Goal: Navigation & Orientation: Find specific page/section

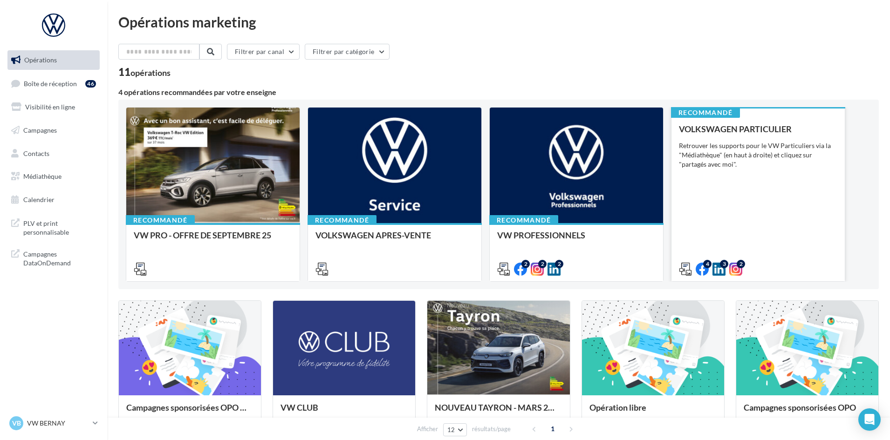
click at [717, 207] on div "VOLKSWAGEN PARTICULIER Retrouver les supports pour le VW Particuliers via la "M…" at bounding box center [758, 198] width 158 height 149
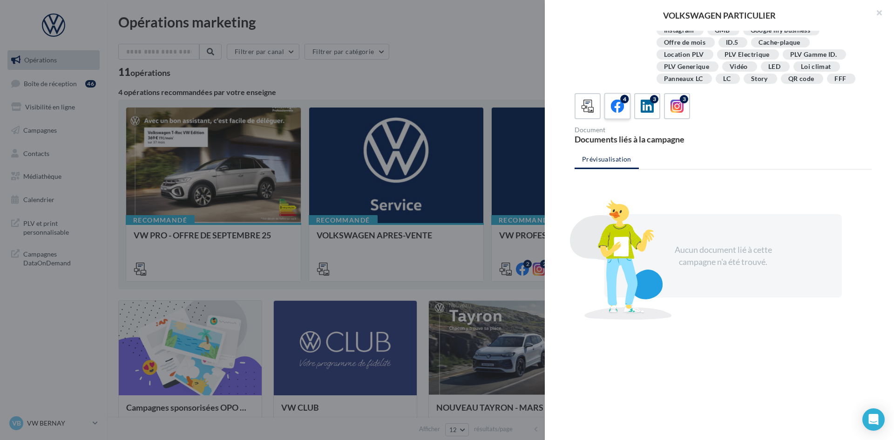
click at [621, 114] on span at bounding box center [618, 107] width 14 height 14
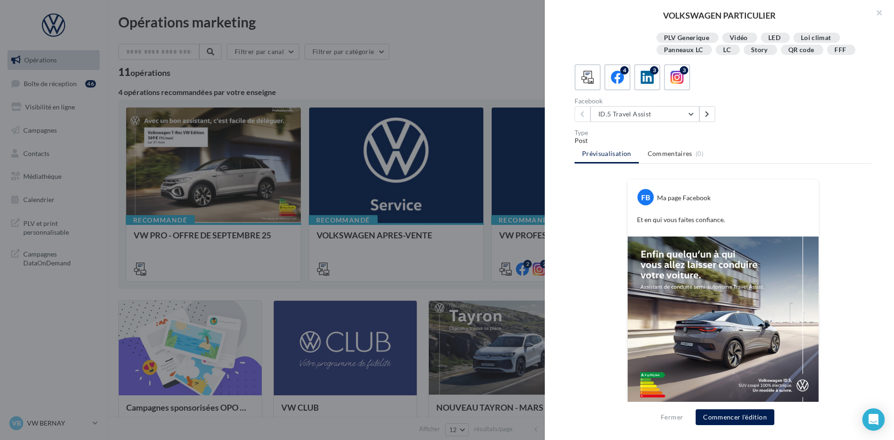
scroll to position [228, 0]
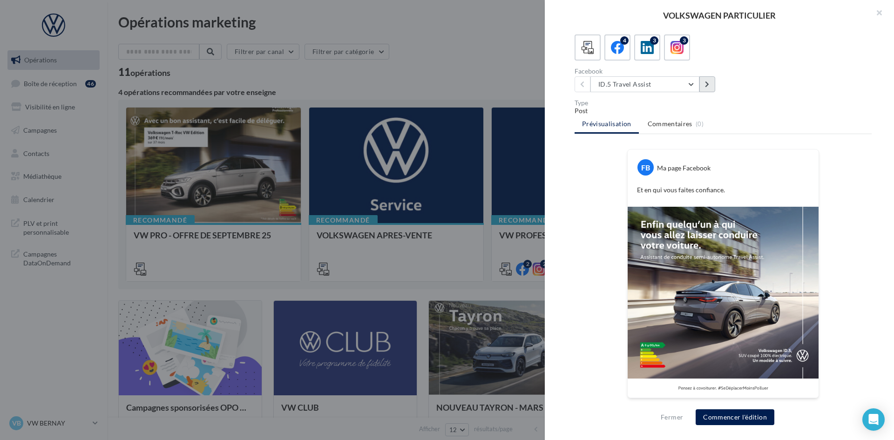
click at [704, 84] on button at bounding box center [708, 84] width 16 height 16
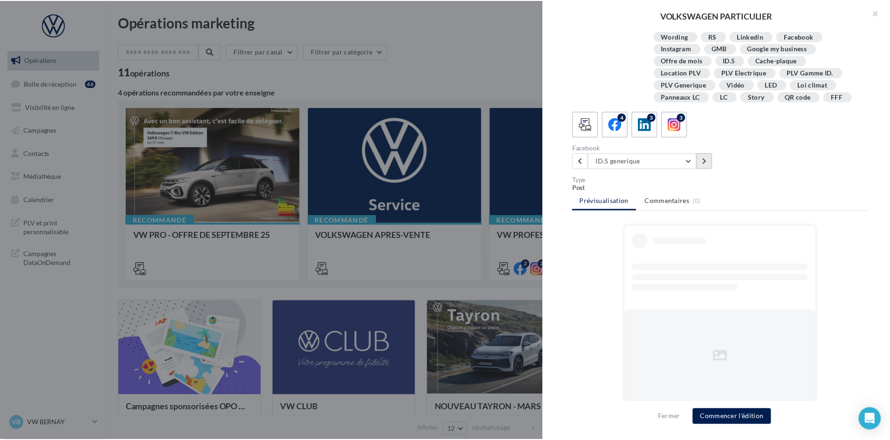
scroll to position [151, 0]
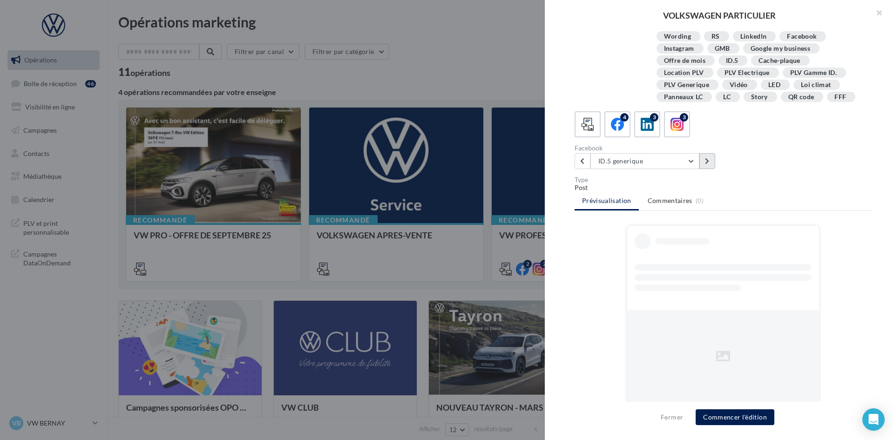
click at [801, 84] on div "Loi climat" at bounding box center [816, 85] width 30 height 7
click at [723, 135] on div "4 3 3" at bounding box center [723, 124] width 297 height 26
click at [653, 122] on icon at bounding box center [648, 125] width 14 height 14
click at [701, 163] on button at bounding box center [708, 161] width 16 height 16
click at [706, 161] on icon at bounding box center [707, 161] width 4 height 7
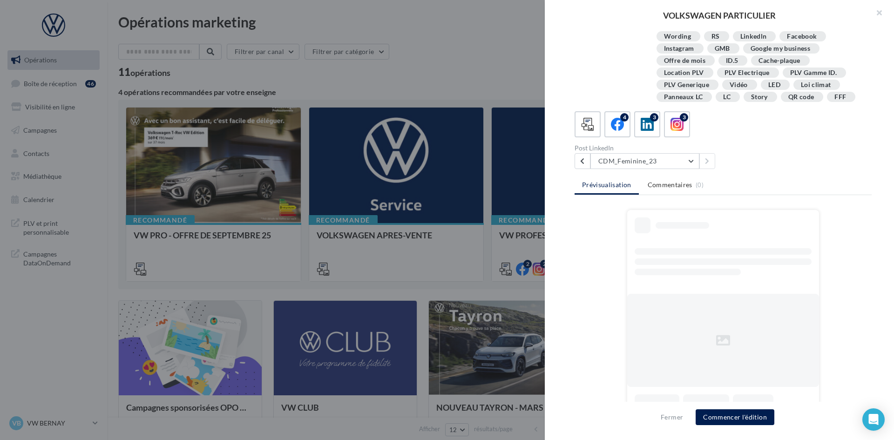
click at [387, 82] on div at bounding box center [447, 220] width 894 height 440
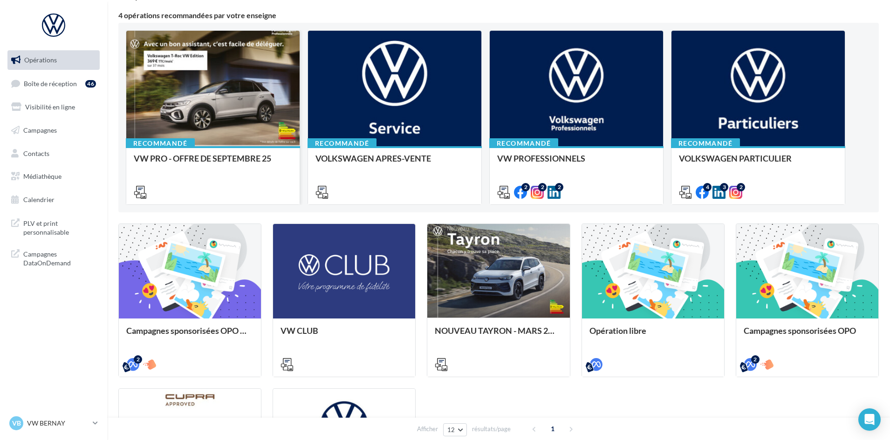
scroll to position [0, 0]
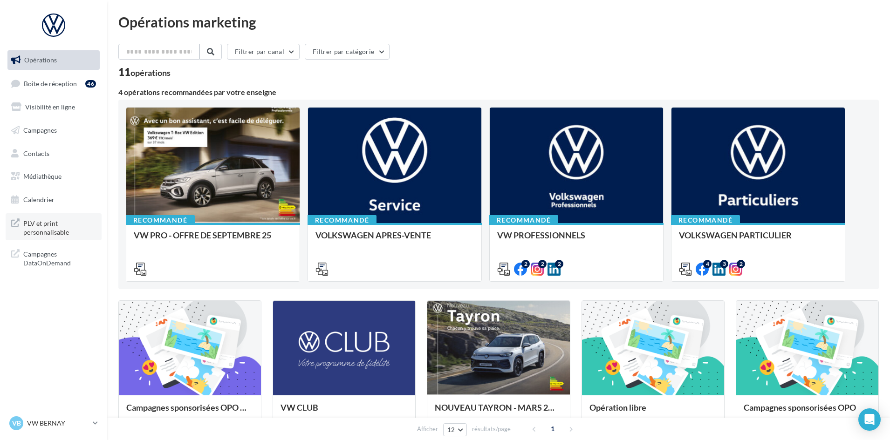
click at [54, 222] on span "PLV et print personnalisable" at bounding box center [59, 227] width 73 height 20
click at [49, 174] on span "Médiathèque" at bounding box center [42, 176] width 38 height 8
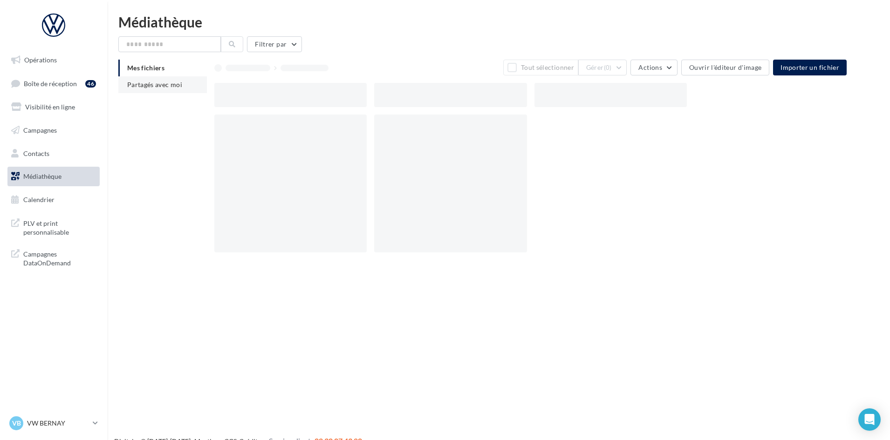
click at [156, 83] on span "Partagés avec moi" at bounding box center [154, 85] width 55 height 8
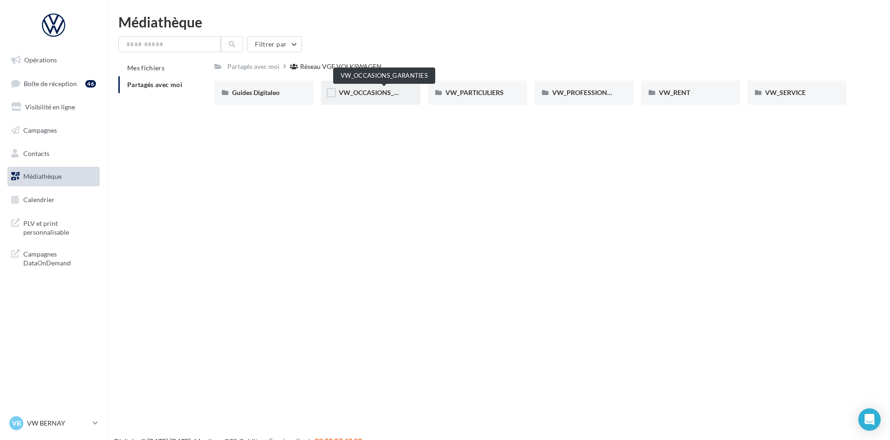
click at [373, 94] on span "VW_OCCASIONS_GARANTIES" at bounding box center [384, 92] width 91 height 8
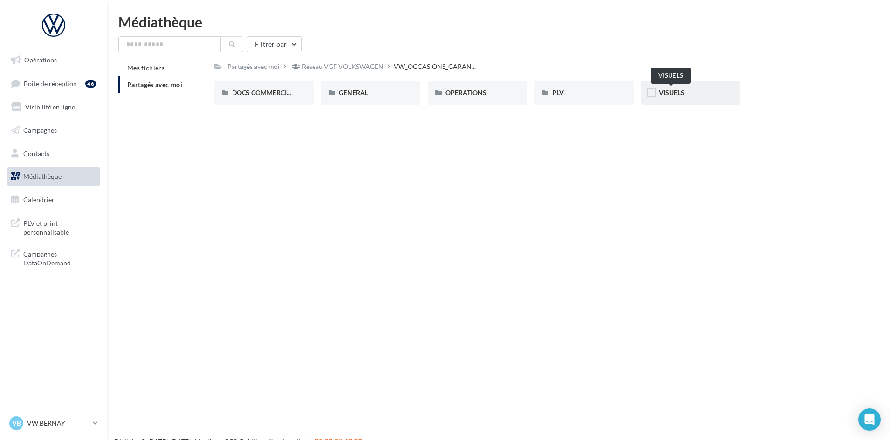
click at [677, 91] on span "VISUELS" at bounding box center [672, 92] width 26 height 8
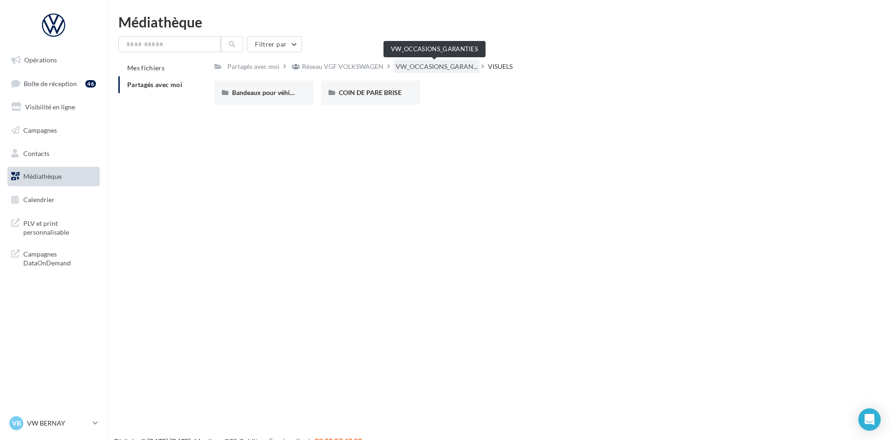
click at [415, 66] on span "VW_OCCASIONS_GARAN..." at bounding box center [436, 66] width 82 height 9
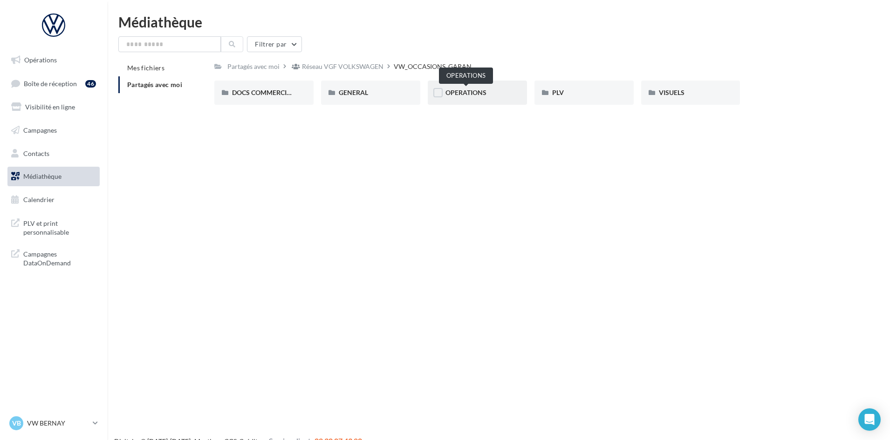
click at [472, 89] on span "OPERATIONS" at bounding box center [465, 92] width 41 height 8
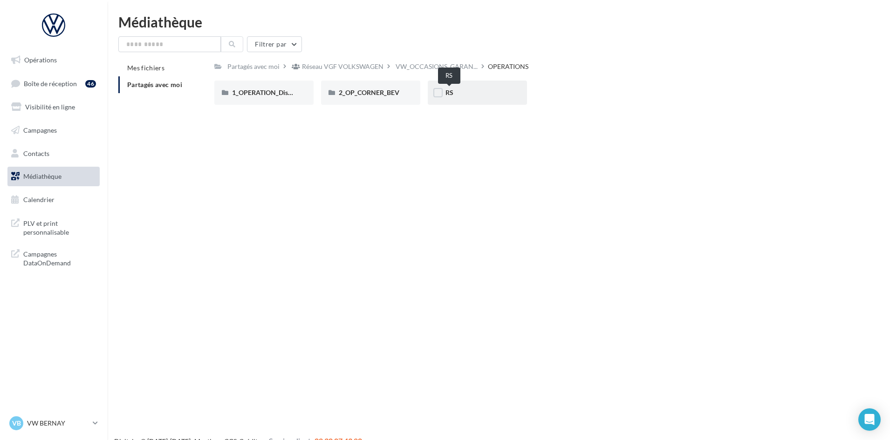
click at [451, 92] on span "RS" at bounding box center [449, 92] width 8 height 8
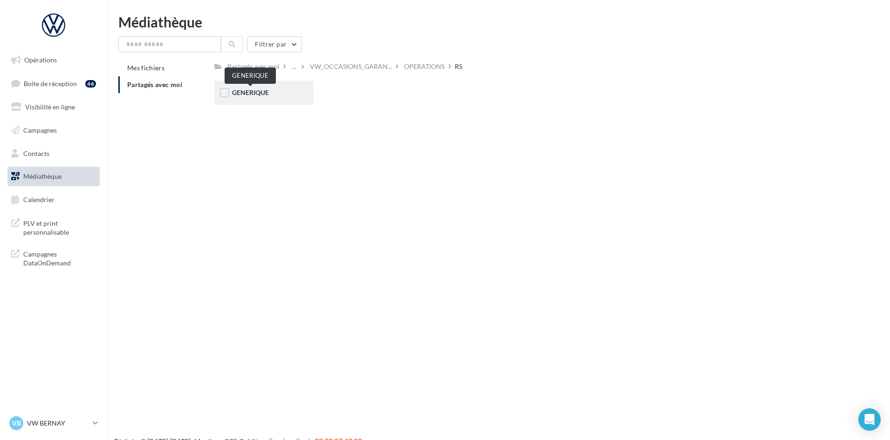
click at [262, 93] on span "GENERIQUE" at bounding box center [250, 92] width 37 height 8
click at [238, 90] on span "VW" at bounding box center [238, 92] width 12 height 8
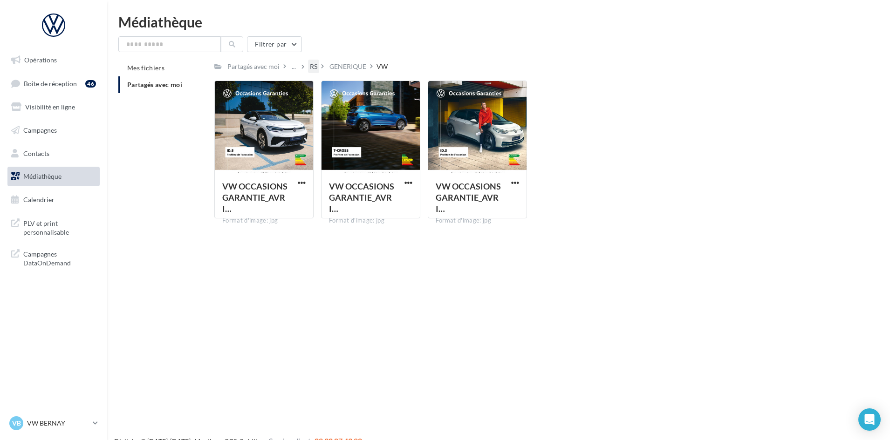
click at [311, 66] on div "RS" at bounding box center [313, 66] width 7 height 9
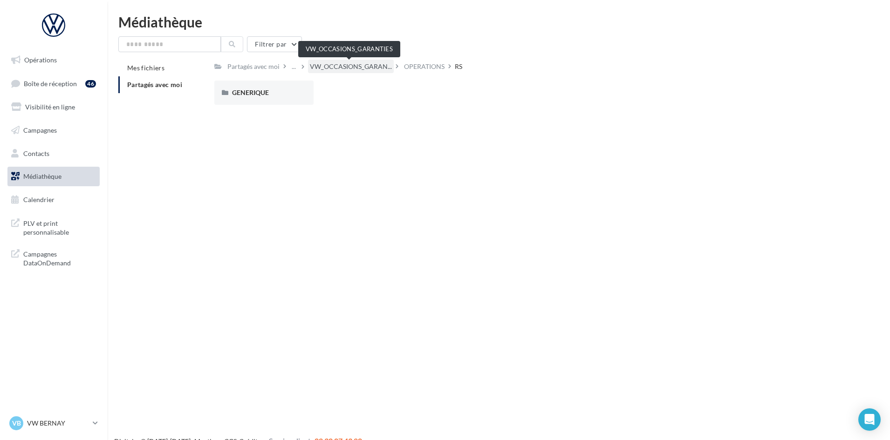
click at [366, 66] on span "VW_OCCASIONS_GARAN..." at bounding box center [351, 66] width 82 height 9
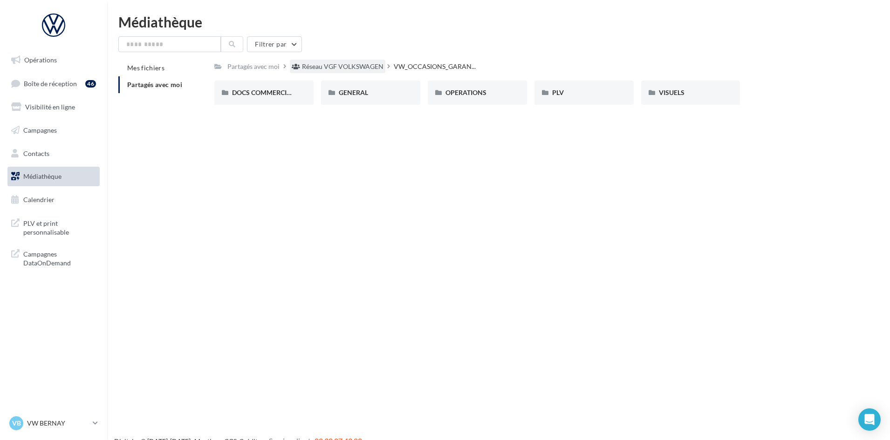
click at [323, 65] on div "Réseau VGF VOLKSWAGEN" at bounding box center [343, 66] width 82 height 9
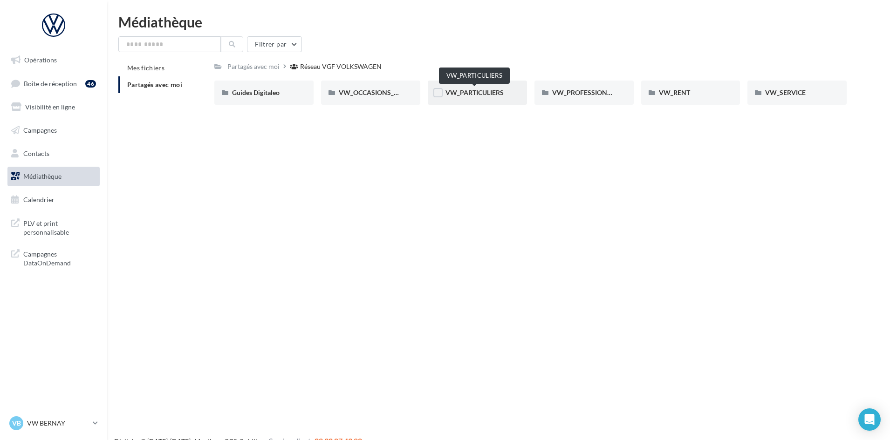
click at [471, 94] on span "VW_PARTICULIERS" at bounding box center [474, 92] width 58 height 8
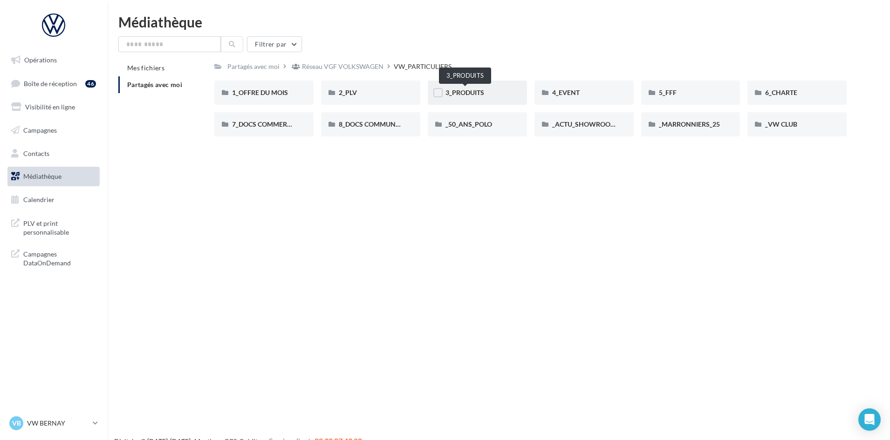
click at [470, 91] on span "3_PRODUITS" at bounding box center [464, 92] width 39 height 8
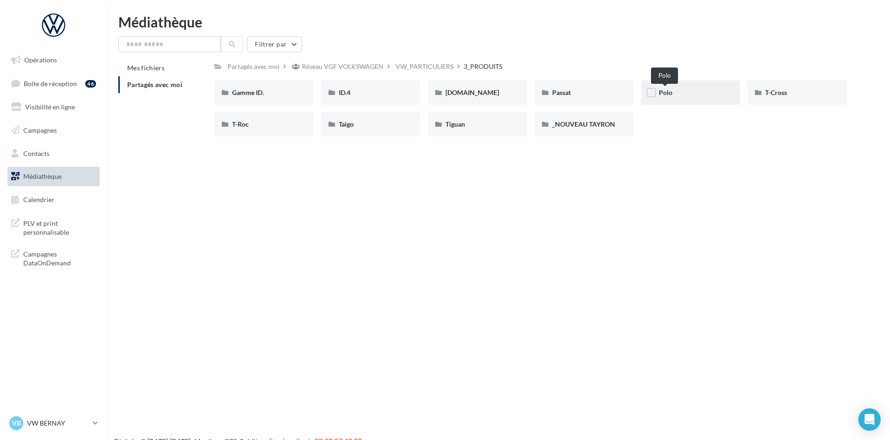
click at [667, 92] on span "Polo" at bounding box center [666, 92] width 14 height 8
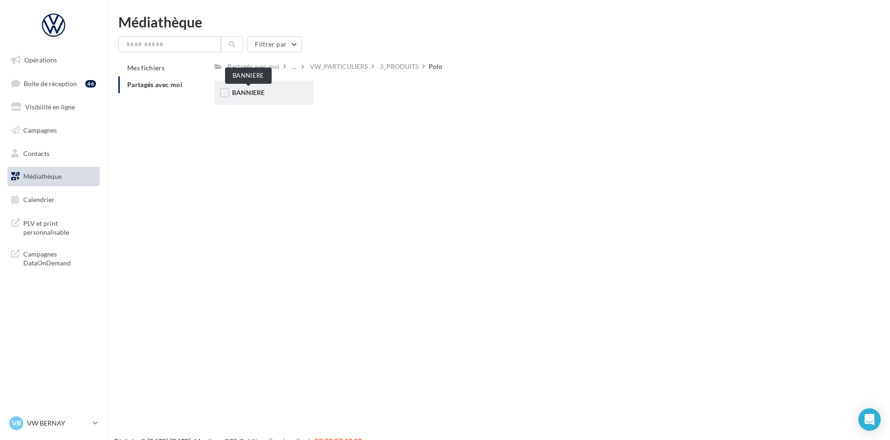
click at [259, 95] on span "BANNIERE" at bounding box center [248, 92] width 33 height 8
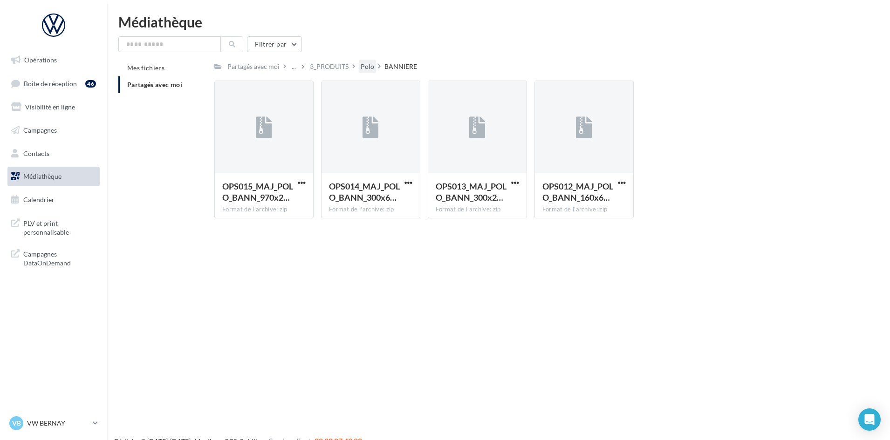
click at [365, 65] on div "Polo" at bounding box center [367, 66] width 14 height 9
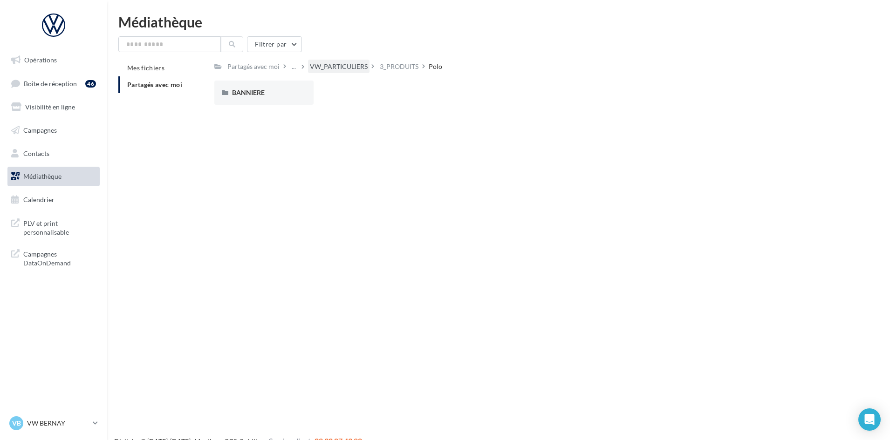
click at [349, 70] on div "VW_PARTICULIERS" at bounding box center [339, 66] width 58 height 9
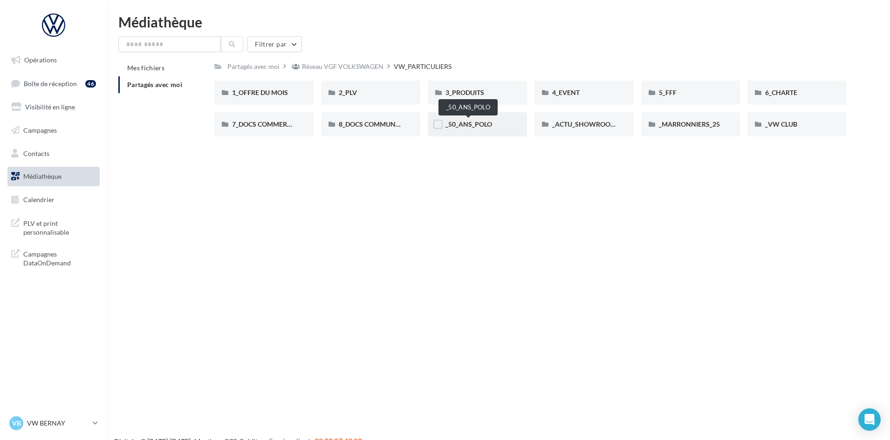
click at [467, 122] on span "_50_ANS_POLO" at bounding box center [468, 124] width 47 height 8
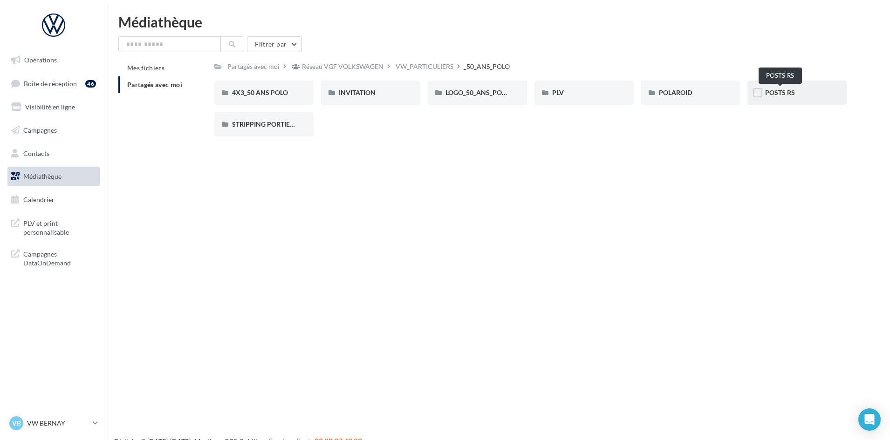
click at [782, 92] on span "POSTS RS" at bounding box center [780, 92] width 30 height 8
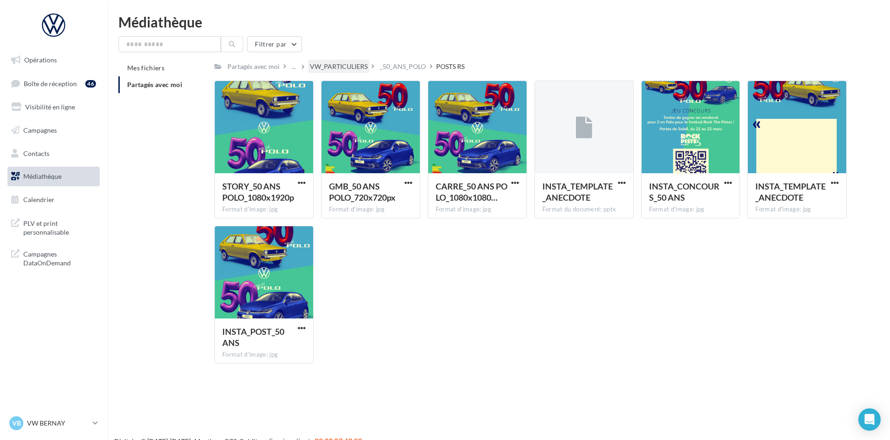
click at [344, 62] on div "VW_PARTICULIERS" at bounding box center [339, 66] width 58 height 9
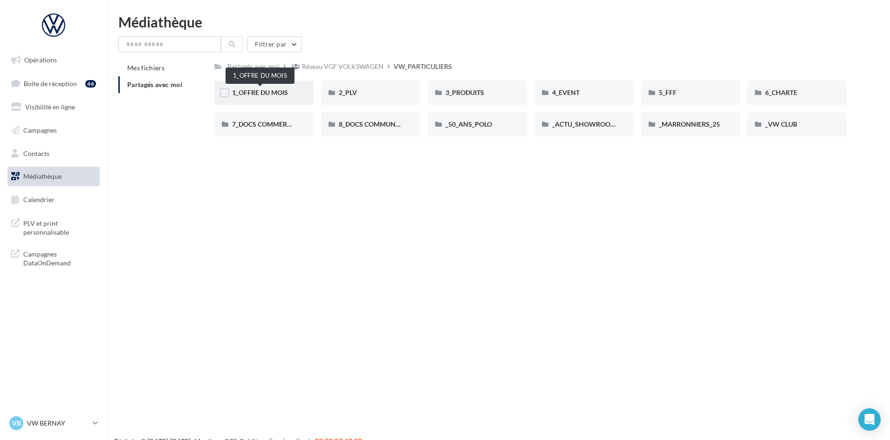
click at [255, 94] on span "1_OFFRE DU MOIS" at bounding box center [260, 92] width 56 height 8
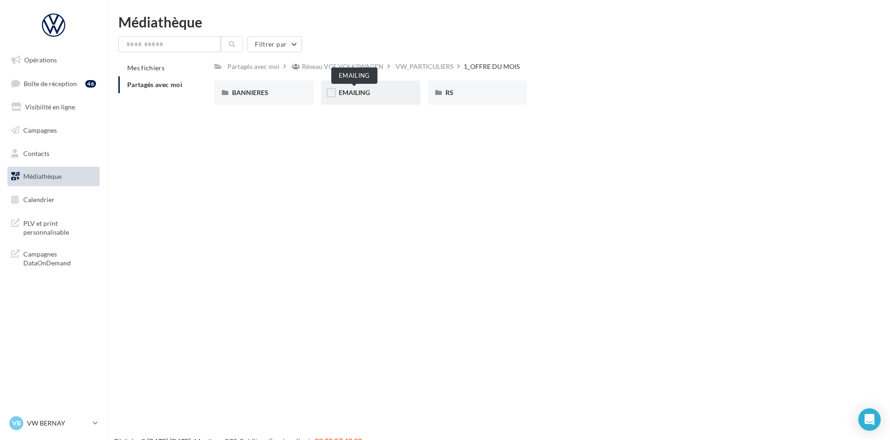
click at [341, 92] on span "EMAILING" at bounding box center [354, 92] width 31 height 8
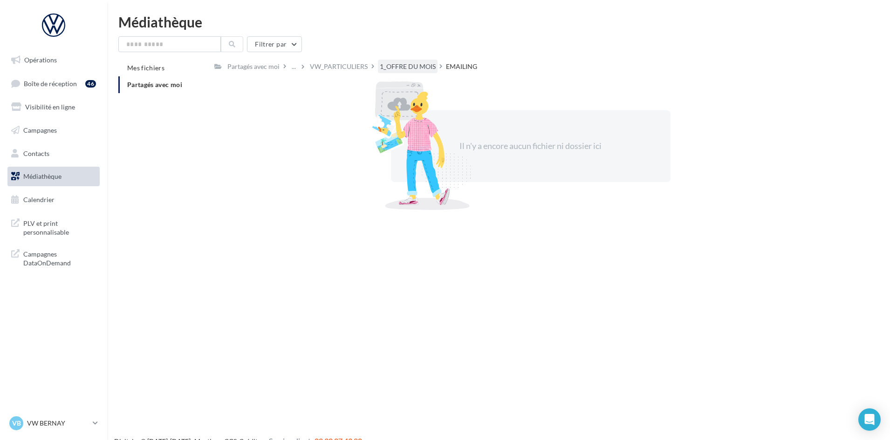
click at [415, 60] on div "1_OFFRE DU MOIS" at bounding box center [408, 67] width 60 height 14
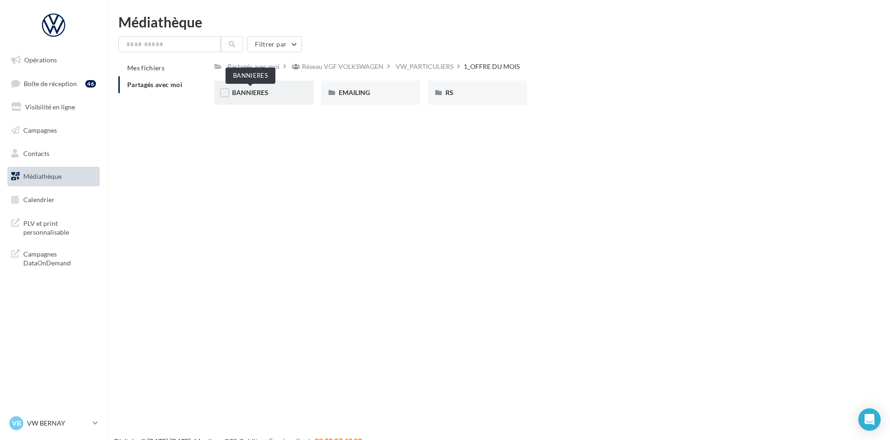
click at [251, 90] on span "BANNIERES" at bounding box center [250, 92] width 36 height 8
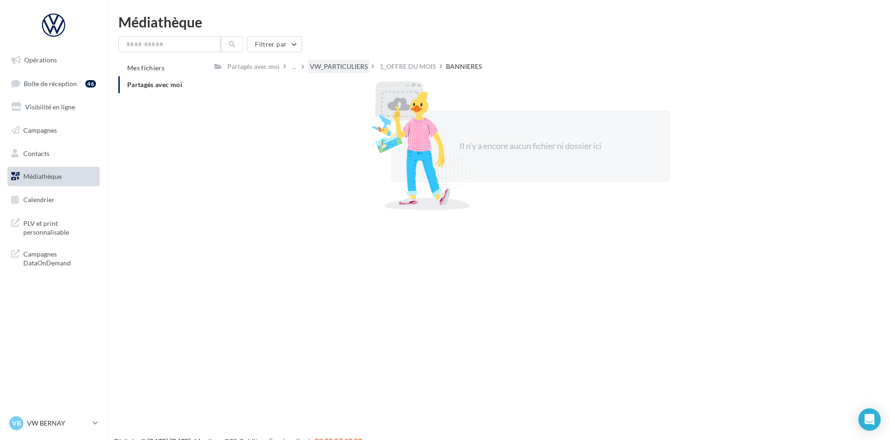
click at [333, 63] on div "VW_PARTICULIERS" at bounding box center [339, 66] width 58 height 9
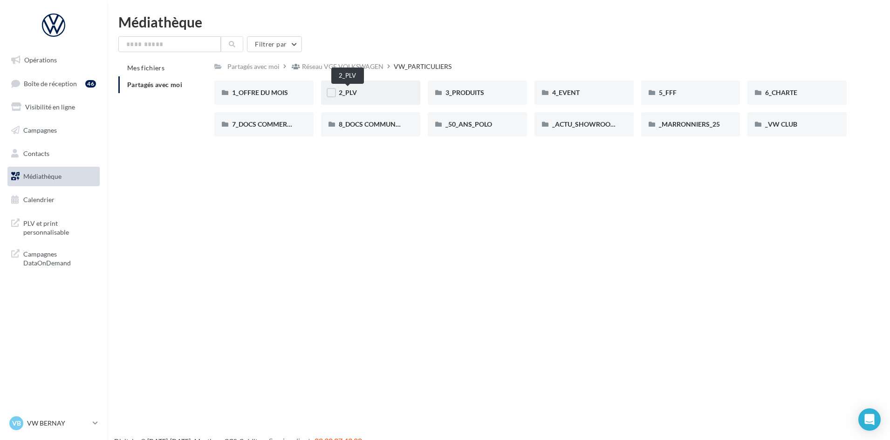
click at [350, 89] on span "2_PLV" at bounding box center [348, 92] width 18 height 8
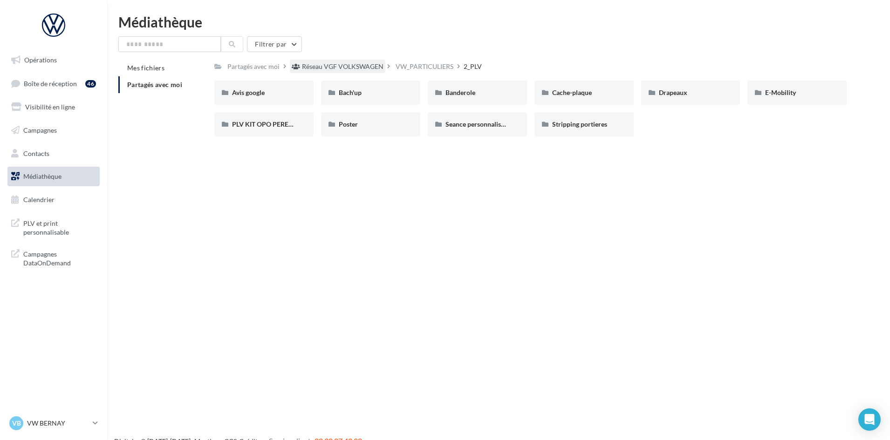
click at [346, 61] on div "Réseau VGF VOLKSWAGEN" at bounding box center [337, 67] width 95 height 14
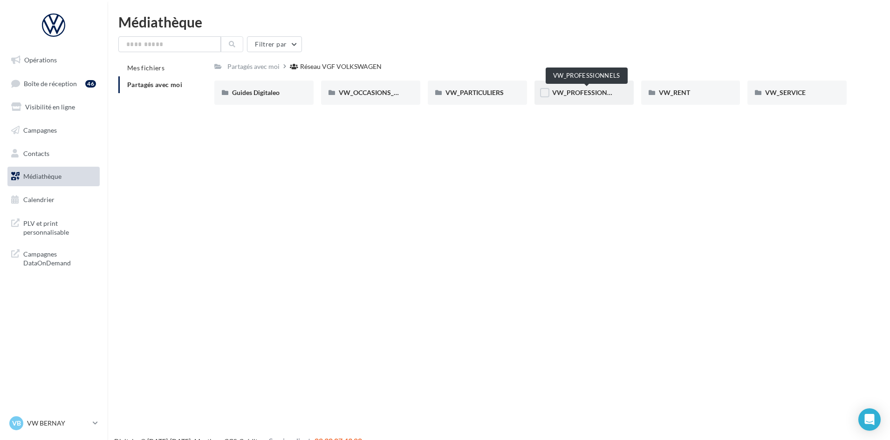
click at [583, 90] on span "VW_PROFESSIONNELS" at bounding box center [587, 92] width 71 height 8
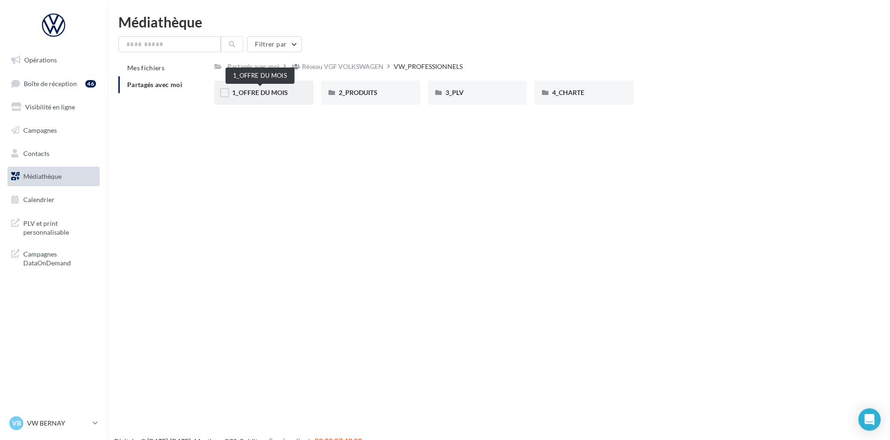
click at [270, 91] on span "1_OFFRE DU MOIS" at bounding box center [260, 92] width 56 height 8
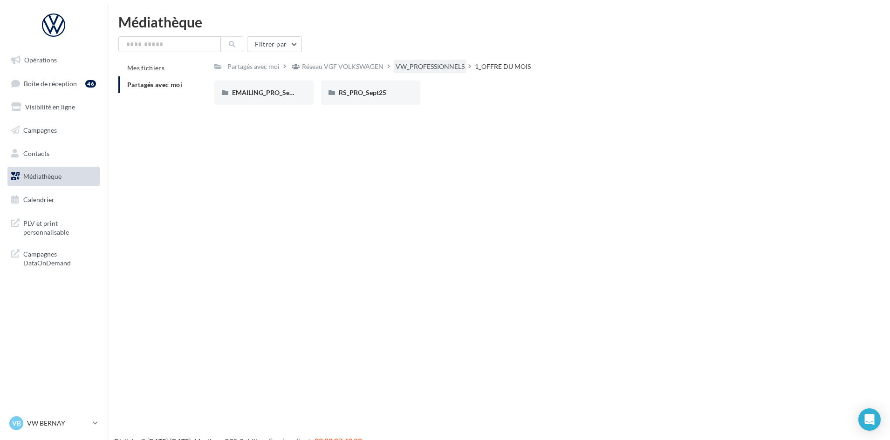
click at [433, 68] on div "VW_PROFESSIONNELS" at bounding box center [429, 66] width 69 height 9
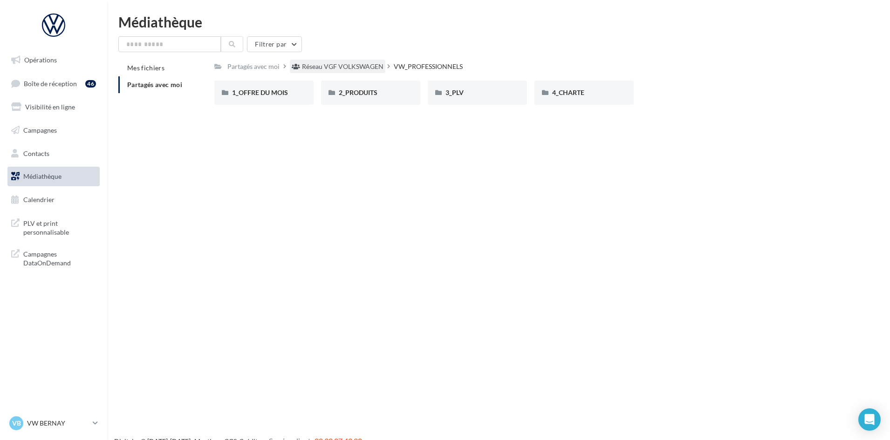
click at [340, 64] on div "Réseau VGF VOLKSWAGEN" at bounding box center [343, 66] width 82 height 9
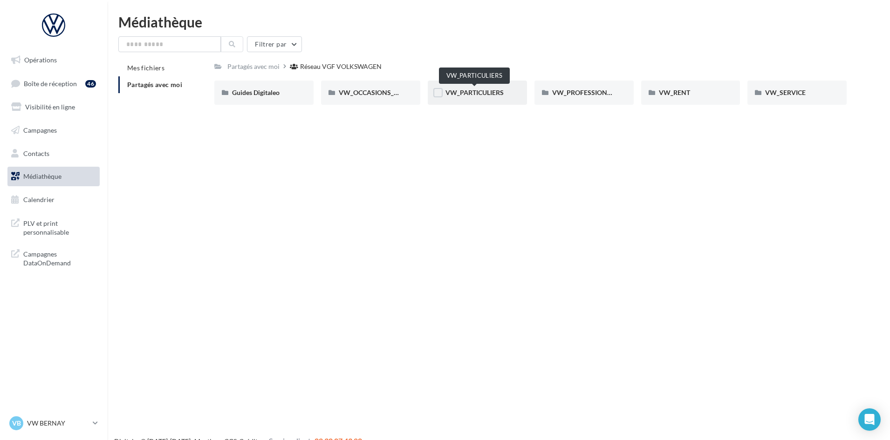
click at [479, 92] on span "VW_PARTICULIERS" at bounding box center [474, 92] width 58 height 8
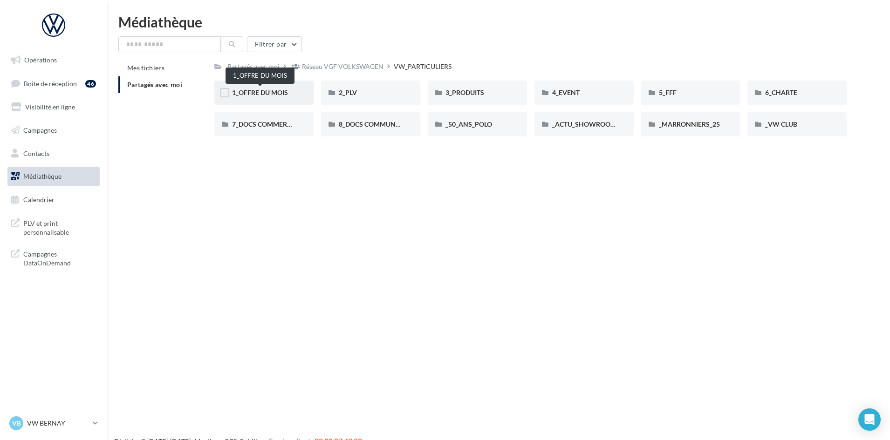
click at [264, 95] on span "1_OFFRE DU MOIS" at bounding box center [260, 92] width 56 height 8
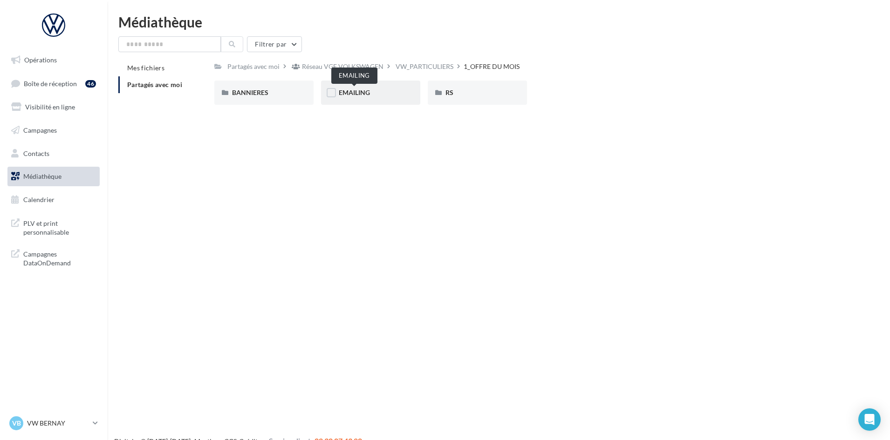
click at [356, 90] on span "EMAILING" at bounding box center [354, 92] width 31 height 8
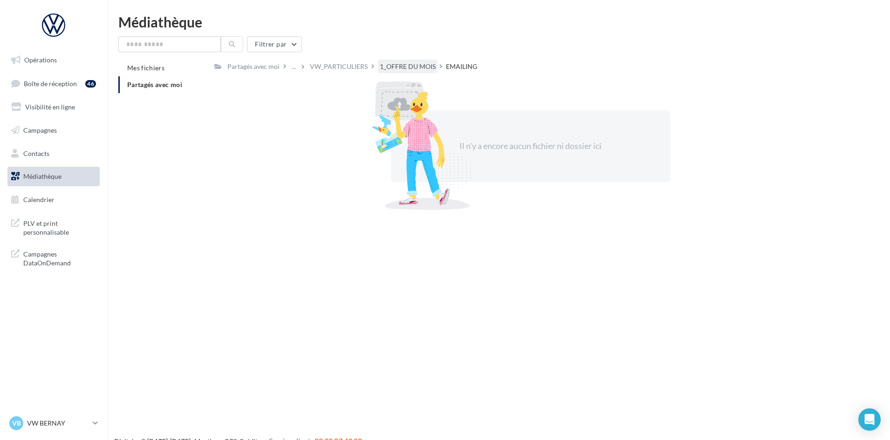
click at [412, 61] on div "1_OFFRE DU MOIS" at bounding box center [408, 67] width 60 height 14
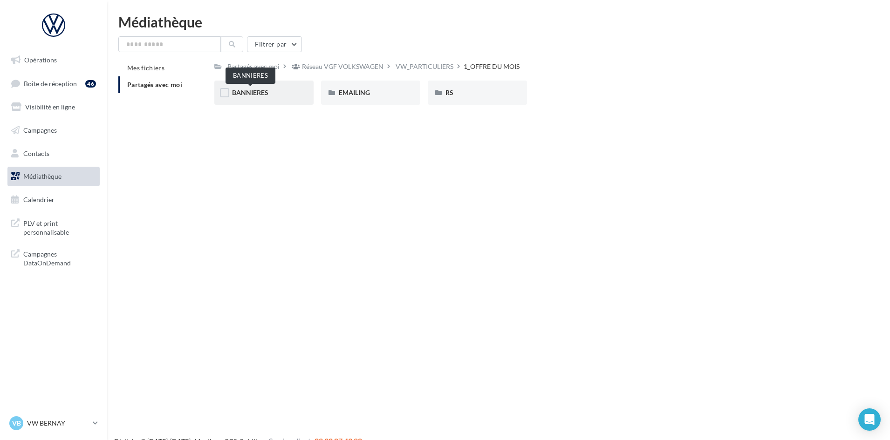
click at [258, 95] on span "BANNIERES" at bounding box center [250, 92] width 36 height 8
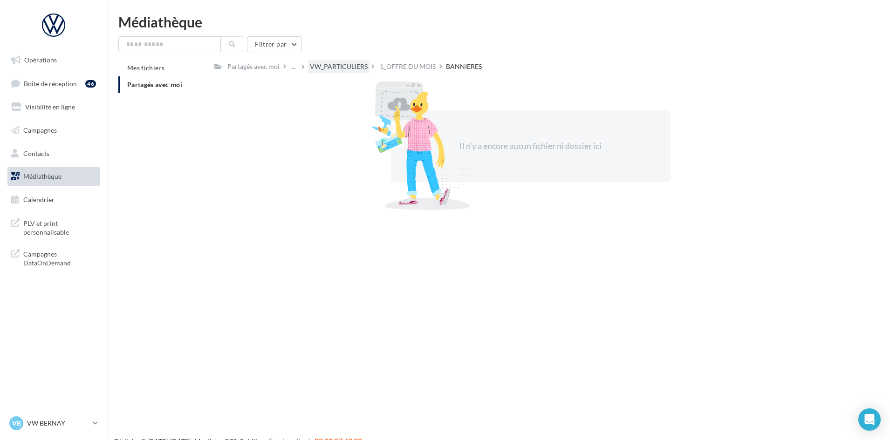
click at [334, 67] on div "VW_PARTICULIERS" at bounding box center [339, 66] width 58 height 9
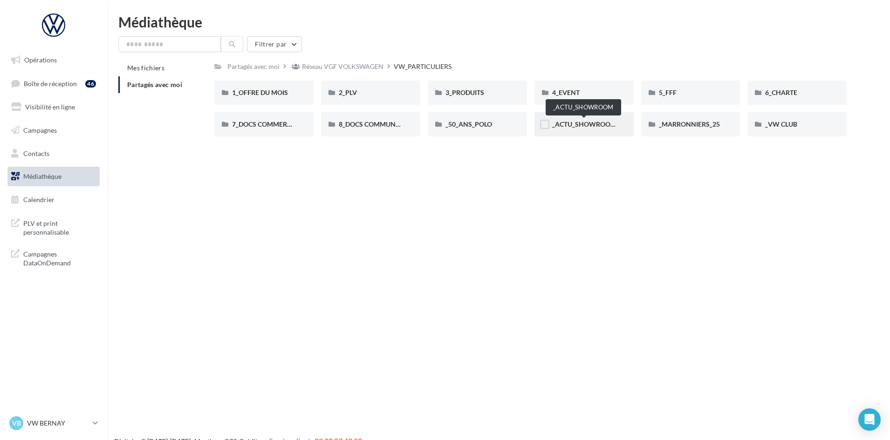
click at [589, 126] on span "_ACTU_SHOWROOM" at bounding box center [584, 124] width 64 height 8
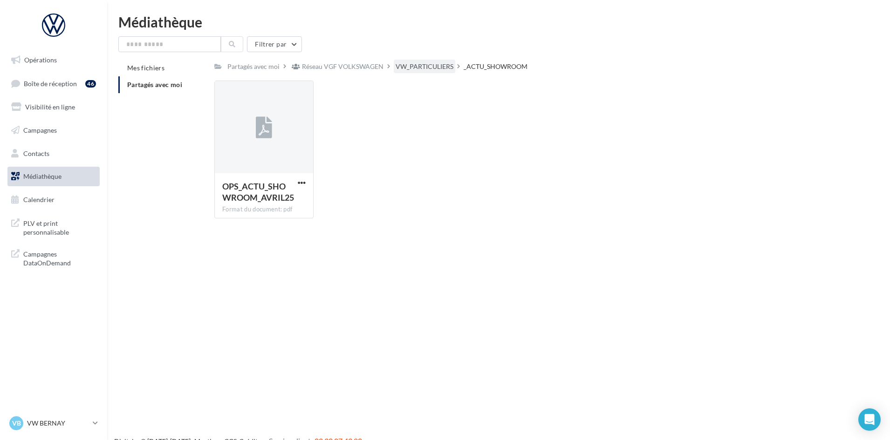
click at [421, 63] on div "VW_PARTICULIERS" at bounding box center [424, 66] width 58 height 9
